Goal: Task Accomplishment & Management: Use online tool/utility

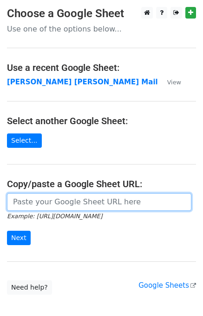
click at [90, 199] on input "url" at bounding box center [99, 202] width 184 height 18
type input "[URL][DOMAIN_NAME]"
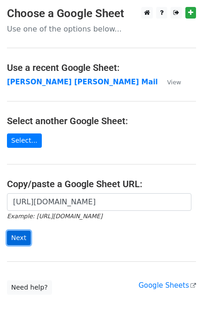
click at [20, 240] on input "Next" at bounding box center [19, 238] width 24 height 14
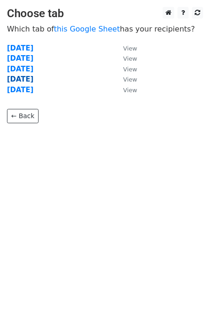
click at [23, 80] on strong "Thursday" at bounding box center [20, 79] width 26 height 8
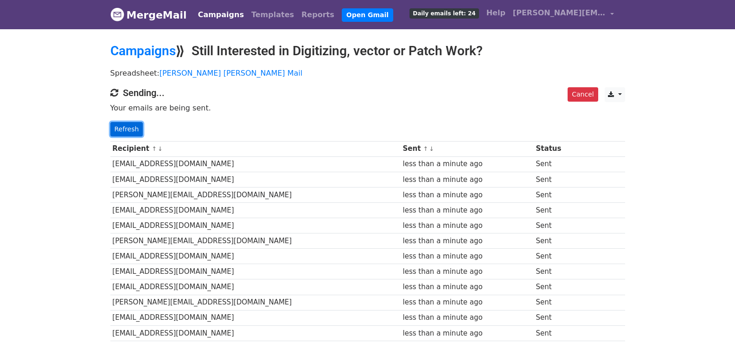
click at [132, 124] on link "Refresh" at bounding box center [126, 129] width 33 height 14
